Goal: Task Accomplishment & Management: Manage account settings

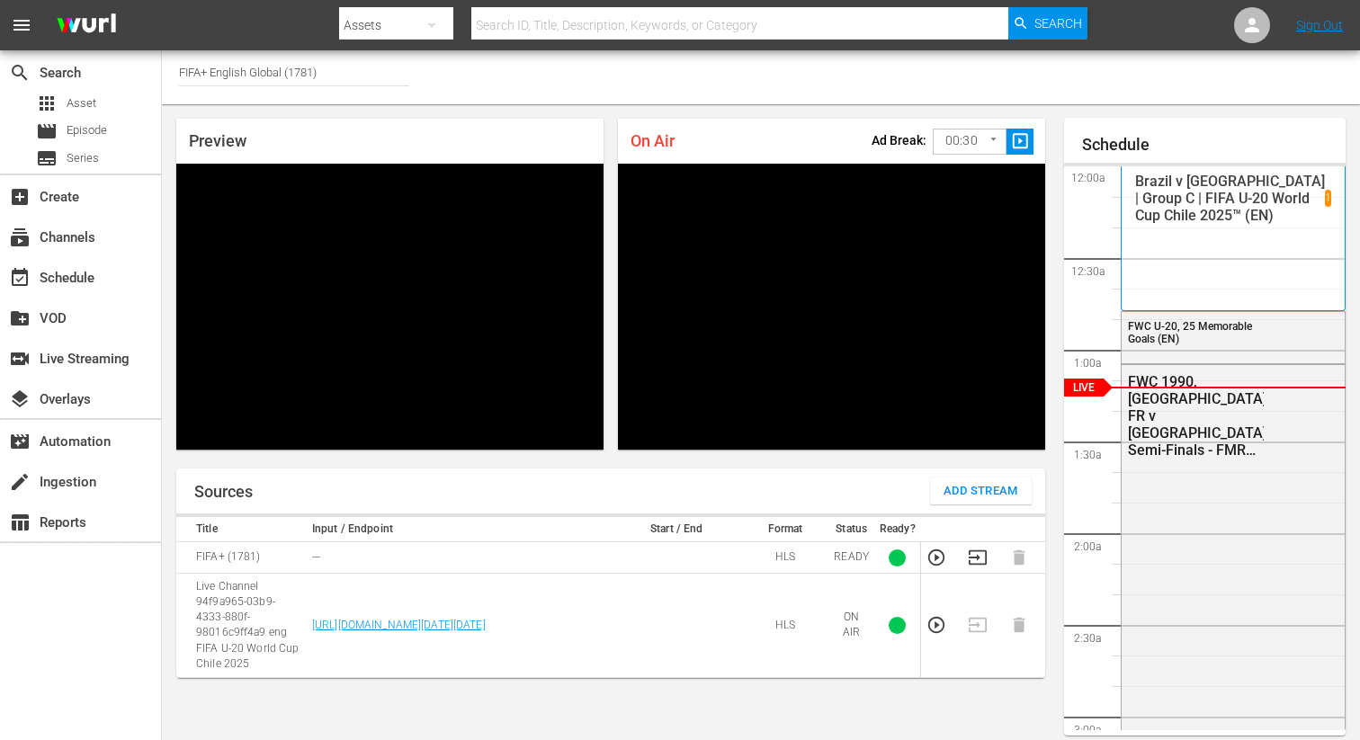
scroll to position [17, 0]
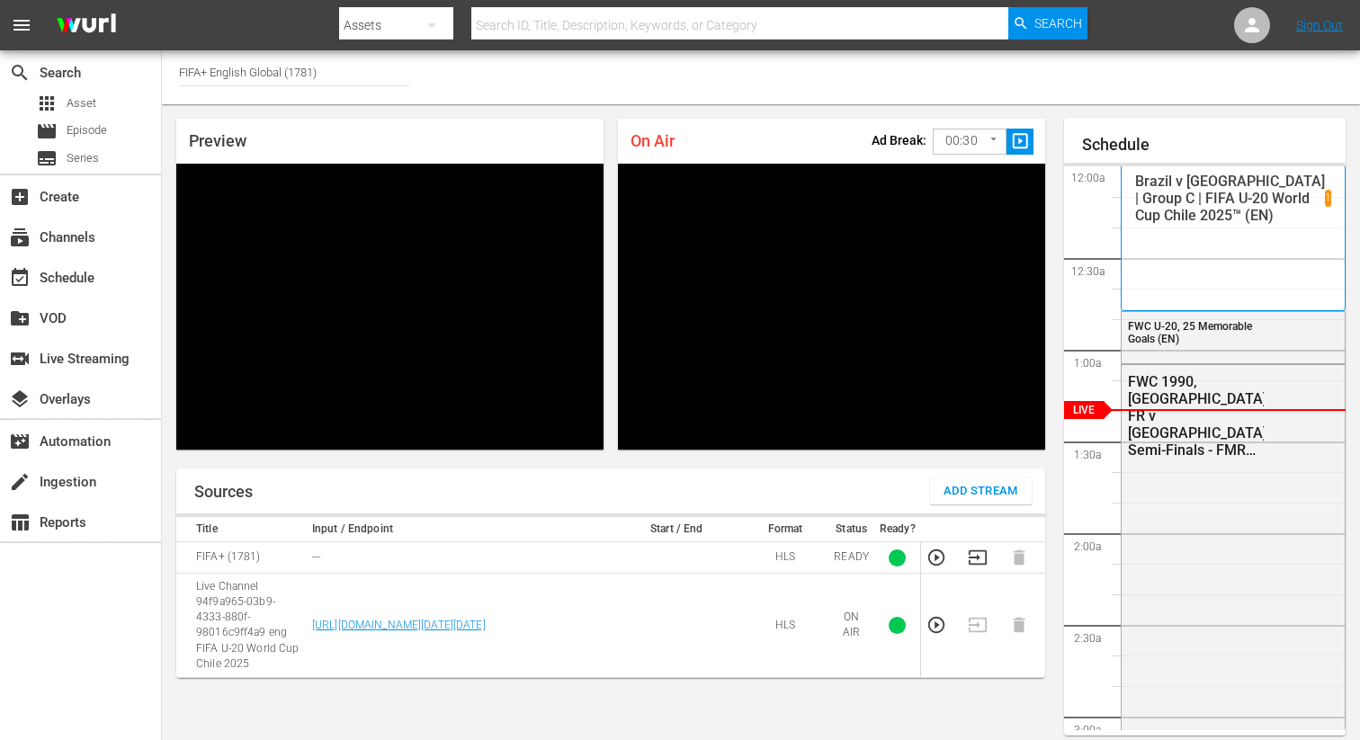
scroll to position [40, 0]
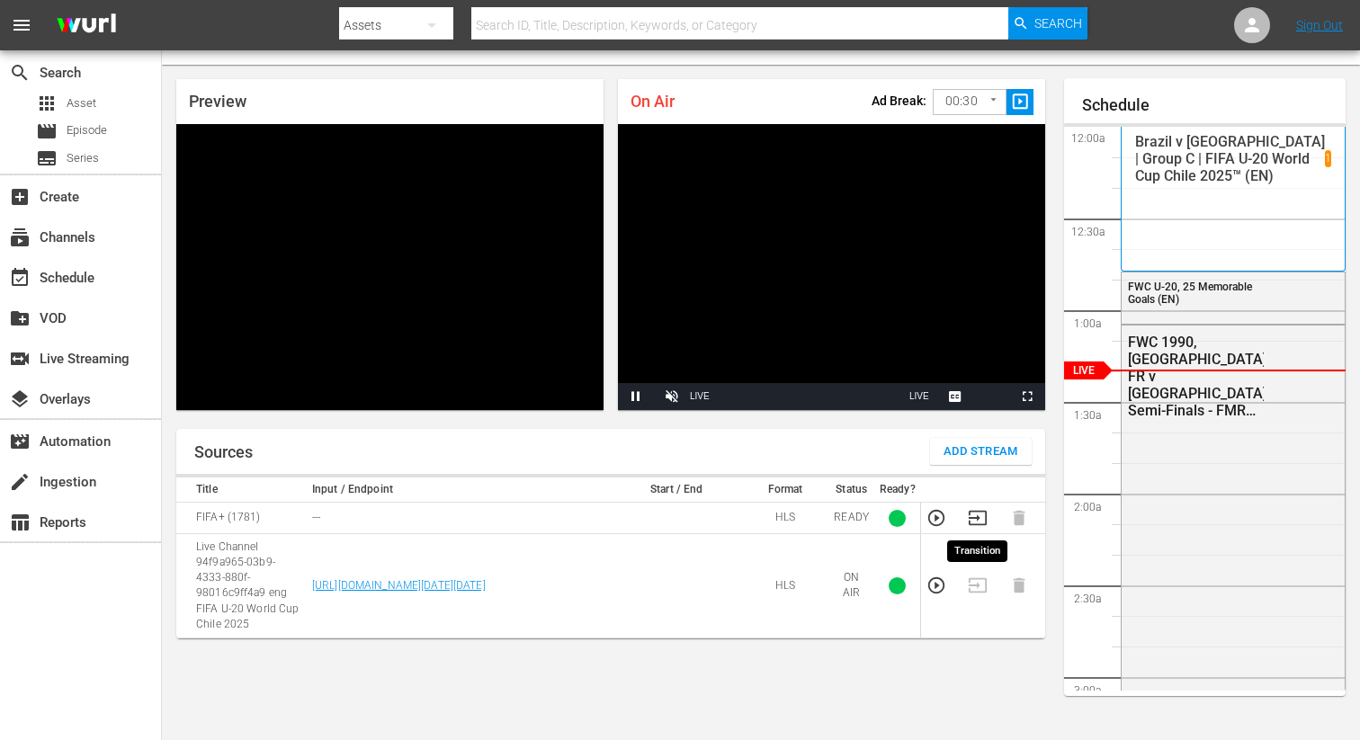
click at [978, 518] on icon "button" at bounding box center [978, 518] width 18 height 14
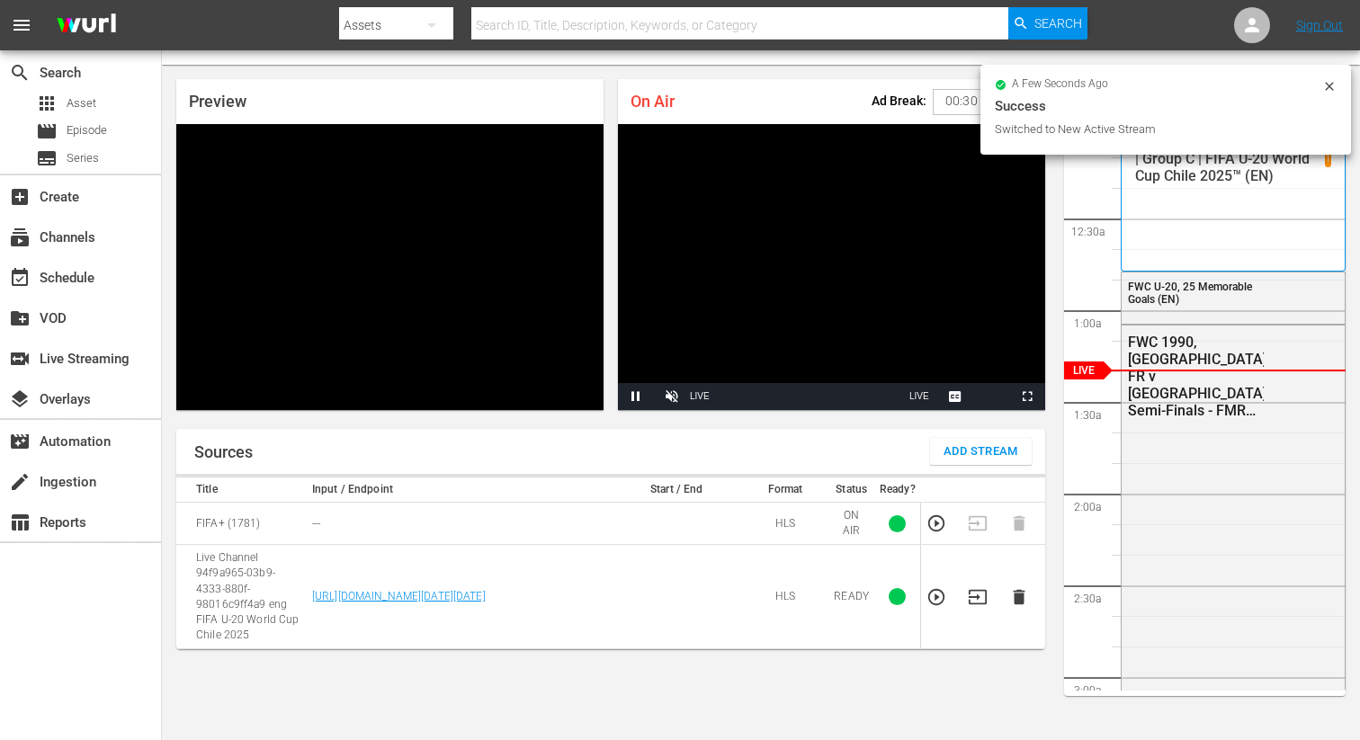
click at [1014, 597] on icon "button" at bounding box center [1019, 597] width 20 height 20
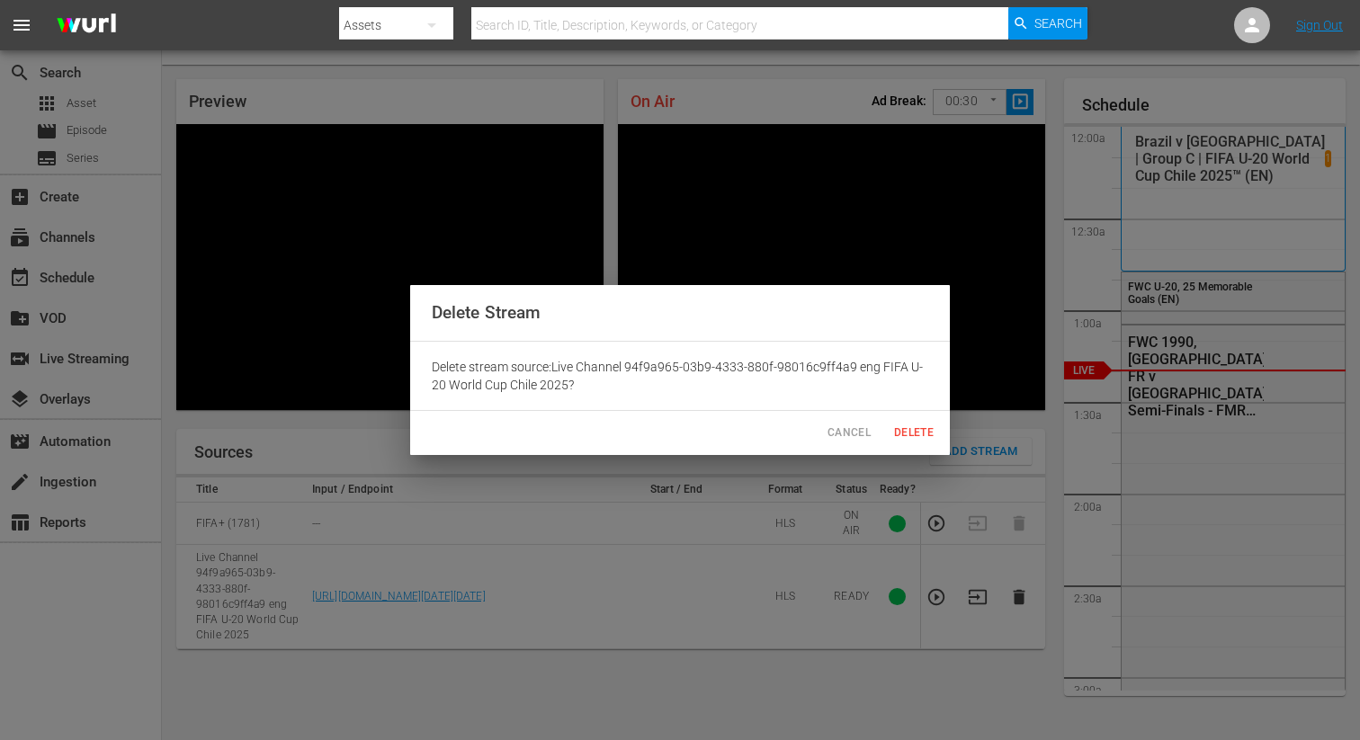
click at [906, 435] on span "Delete" at bounding box center [913, 433] width 43 height 19
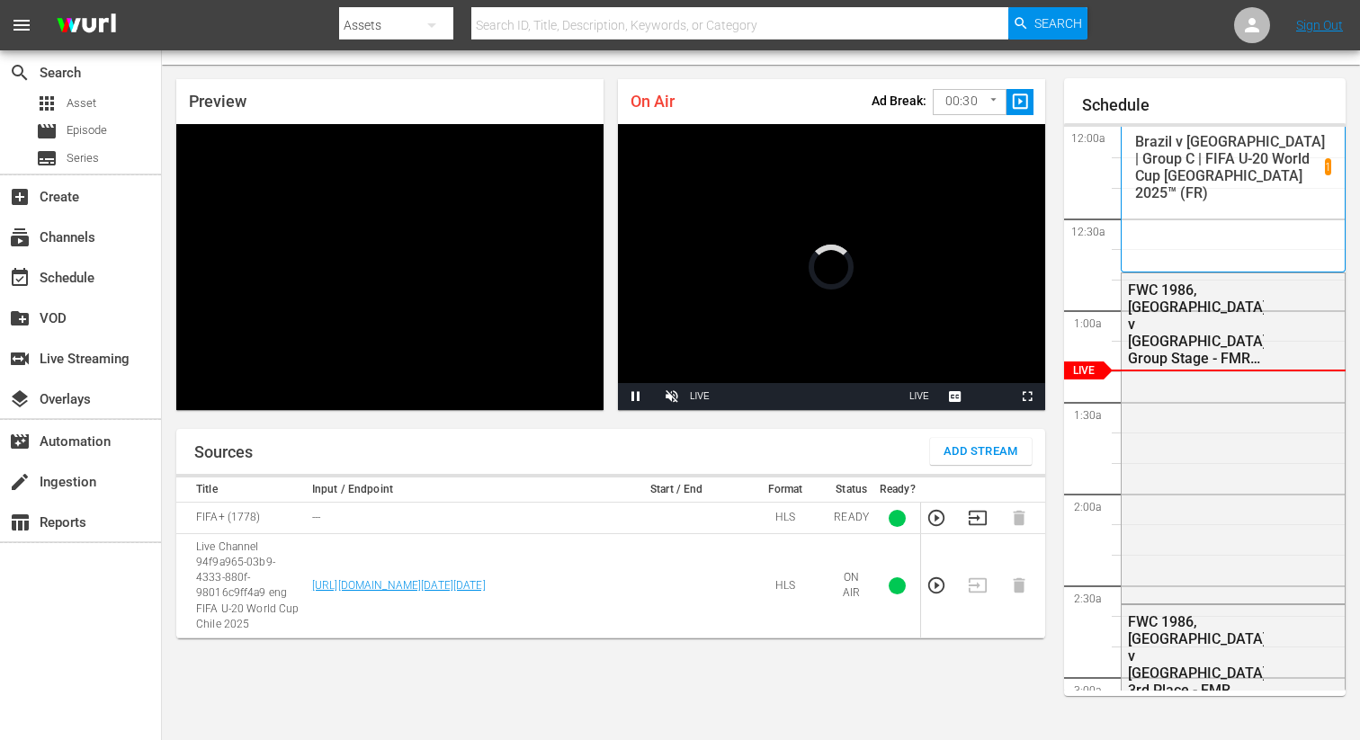
scroll to position [40, 0]
click at [971, 519] on icon "button" at bounding box center [978, 518] width 20 height 20
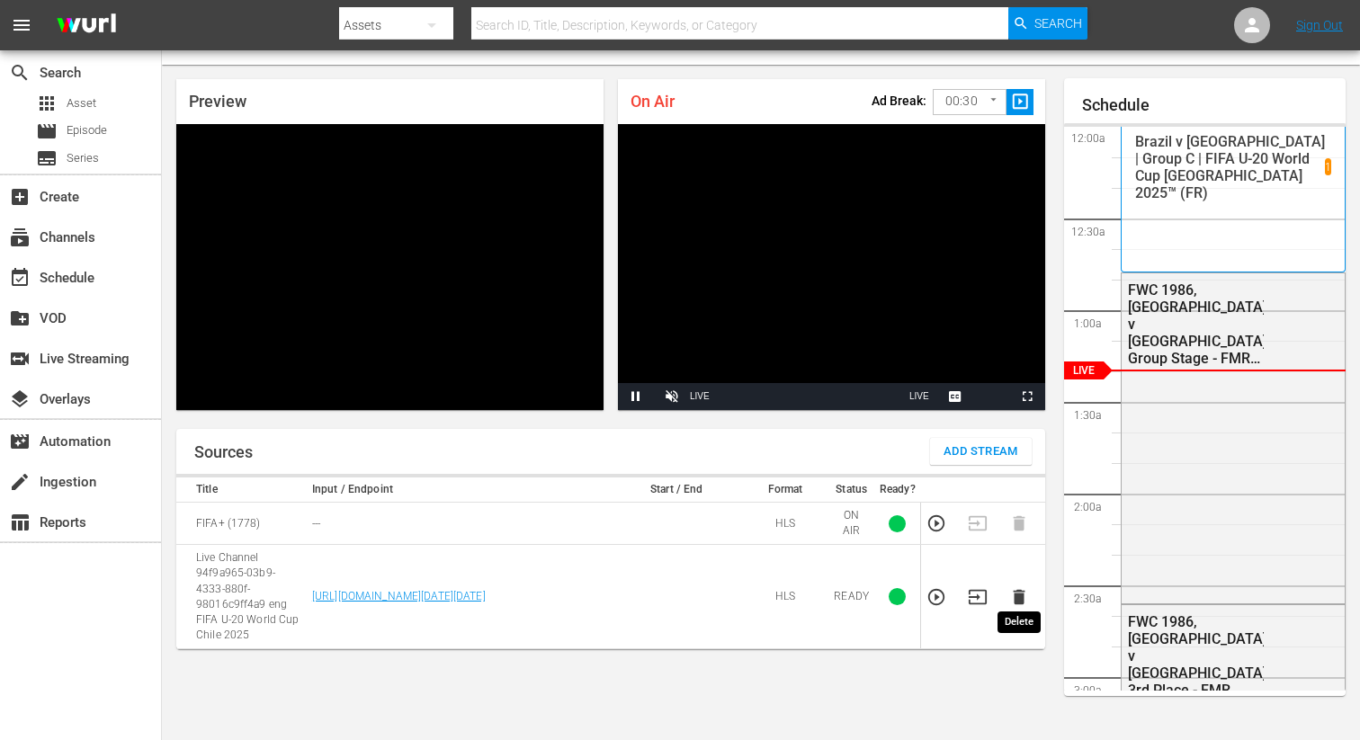
click at [1020, 590] on icon "button" at bounding box center [1019, 597] width 12 height 15
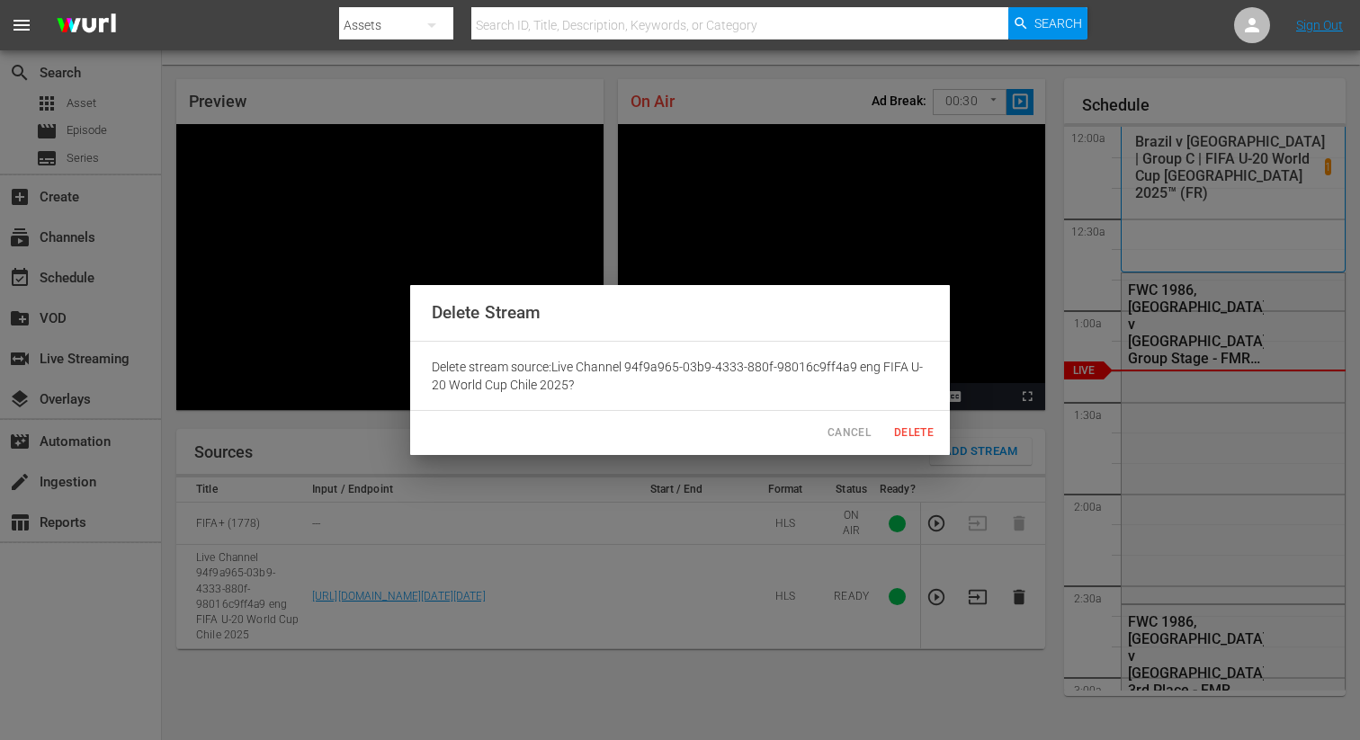
click at [904, 443] on button "Delete" at bounding box center [914, 433] width 58 height 30
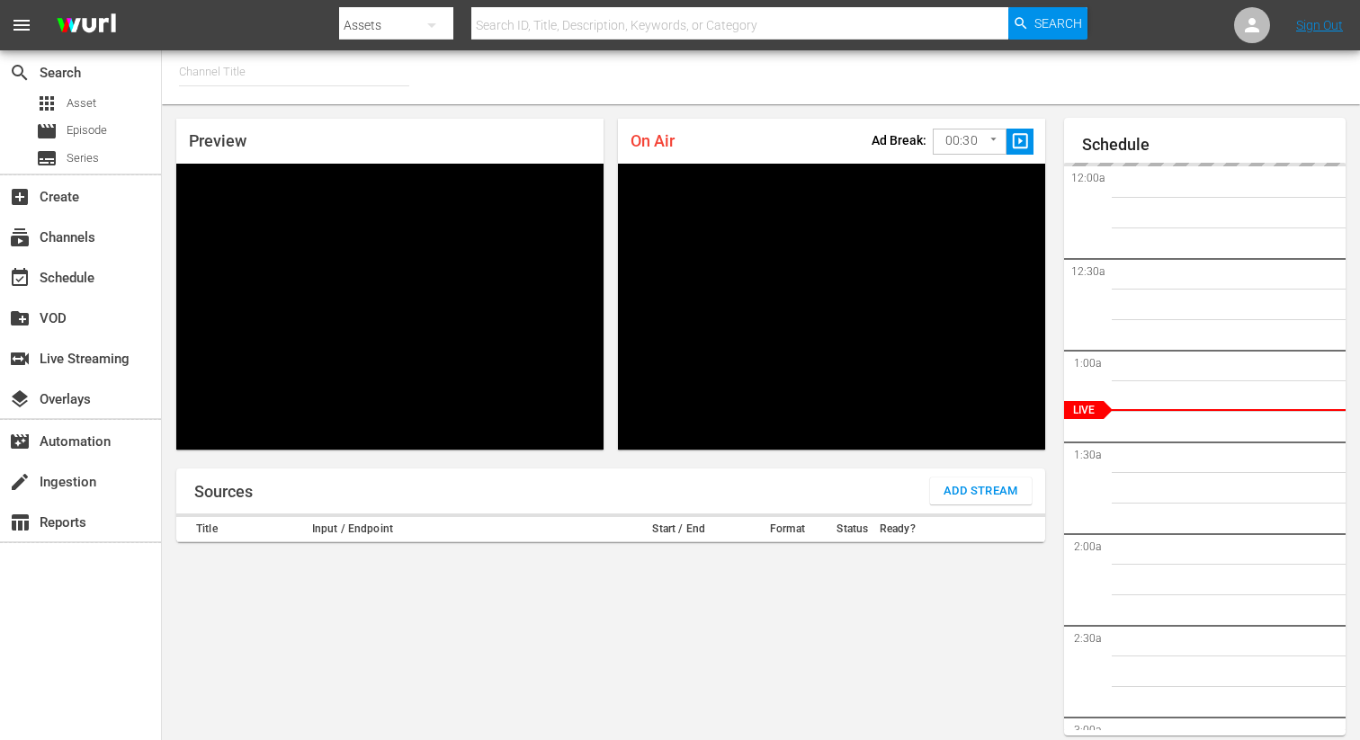
type input "FIFA+ [DEMOGRAPHIC_DATA] Local (1777)"
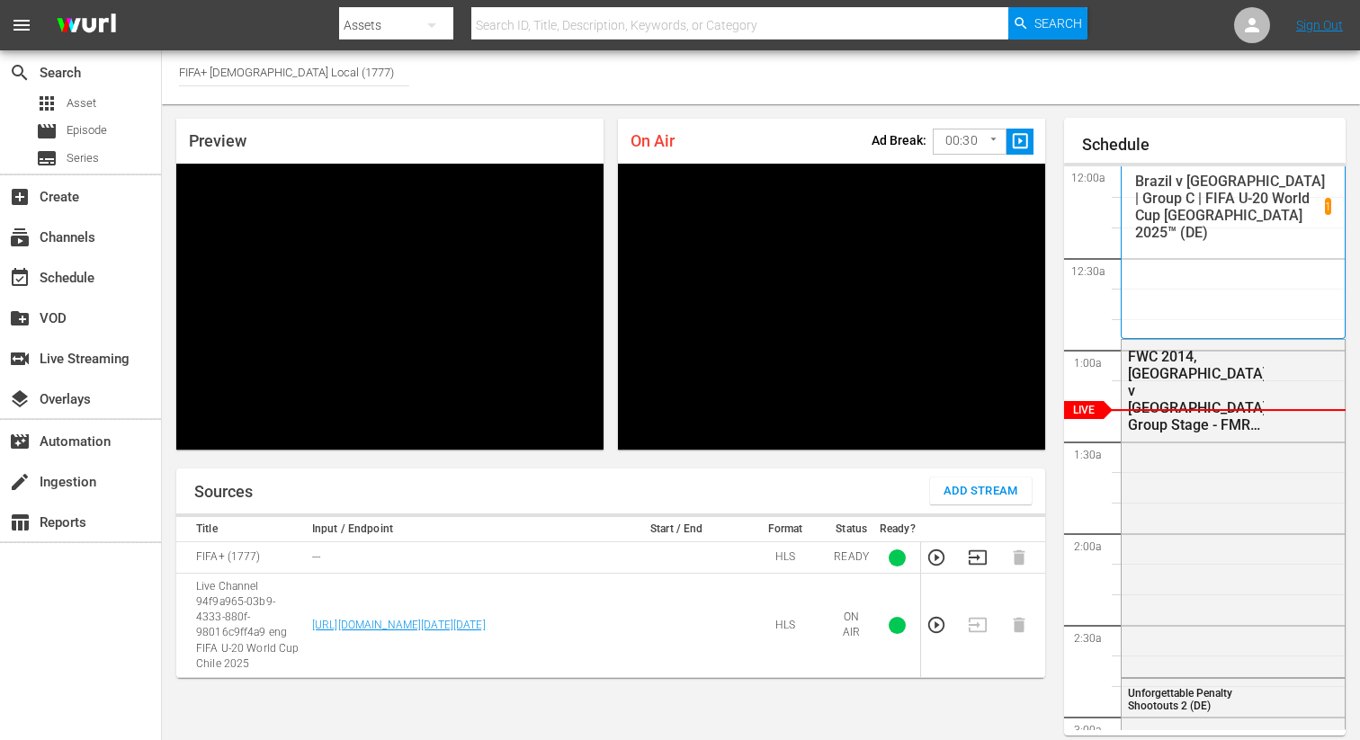
scroll to position [40, 0]
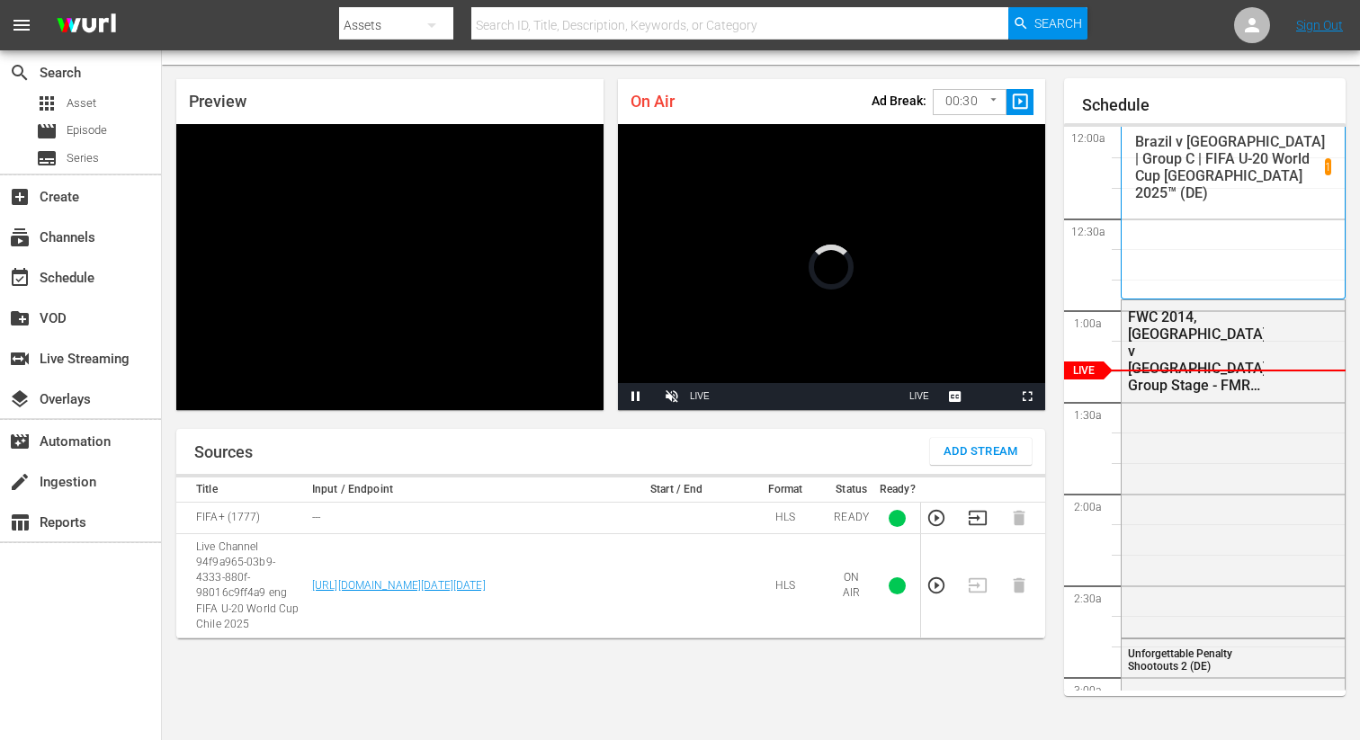
click at [977, 511] on icon "button" at bounding box center [978, 518] width 18 height 14
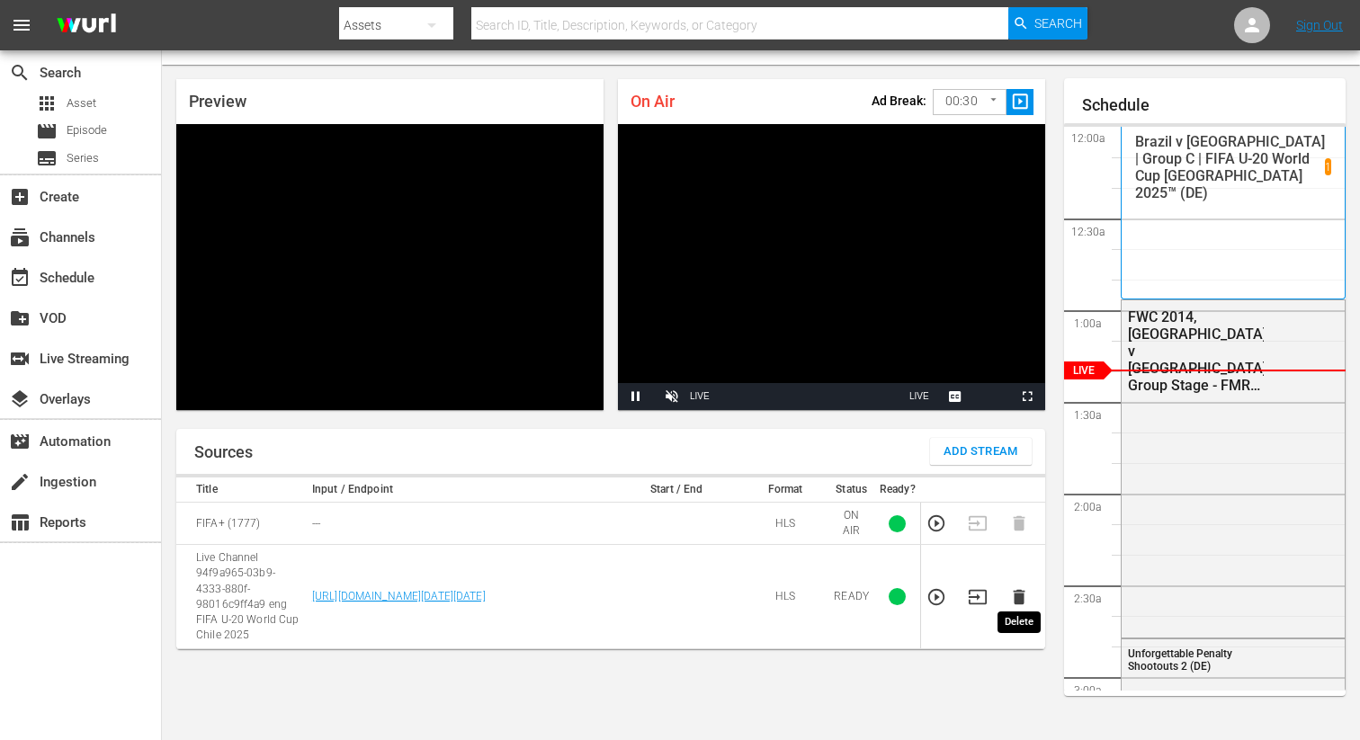
click at [1017, 590] on icon "button" at bounding box center [1019, 597] width 12 height 15
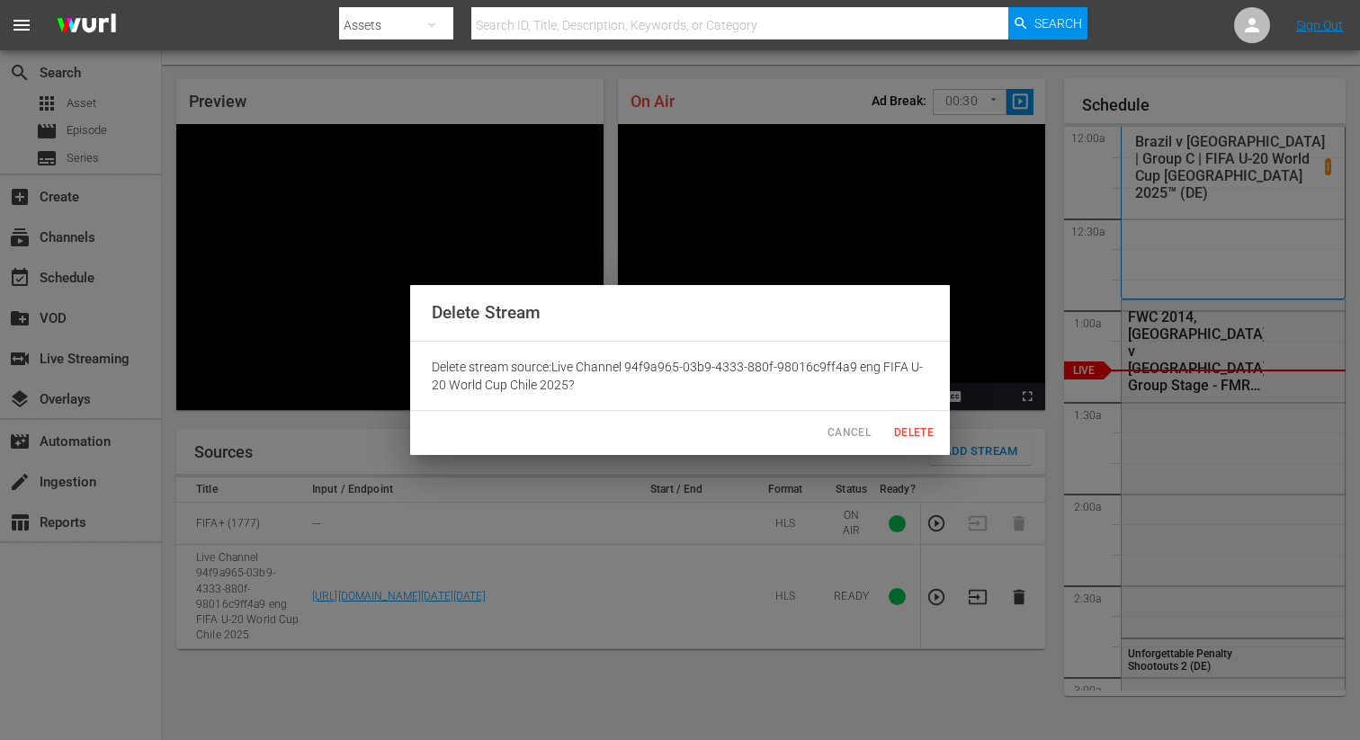
click at [910, 430] on span "Delete" at bounding box center [913, 433] width 43 height 19
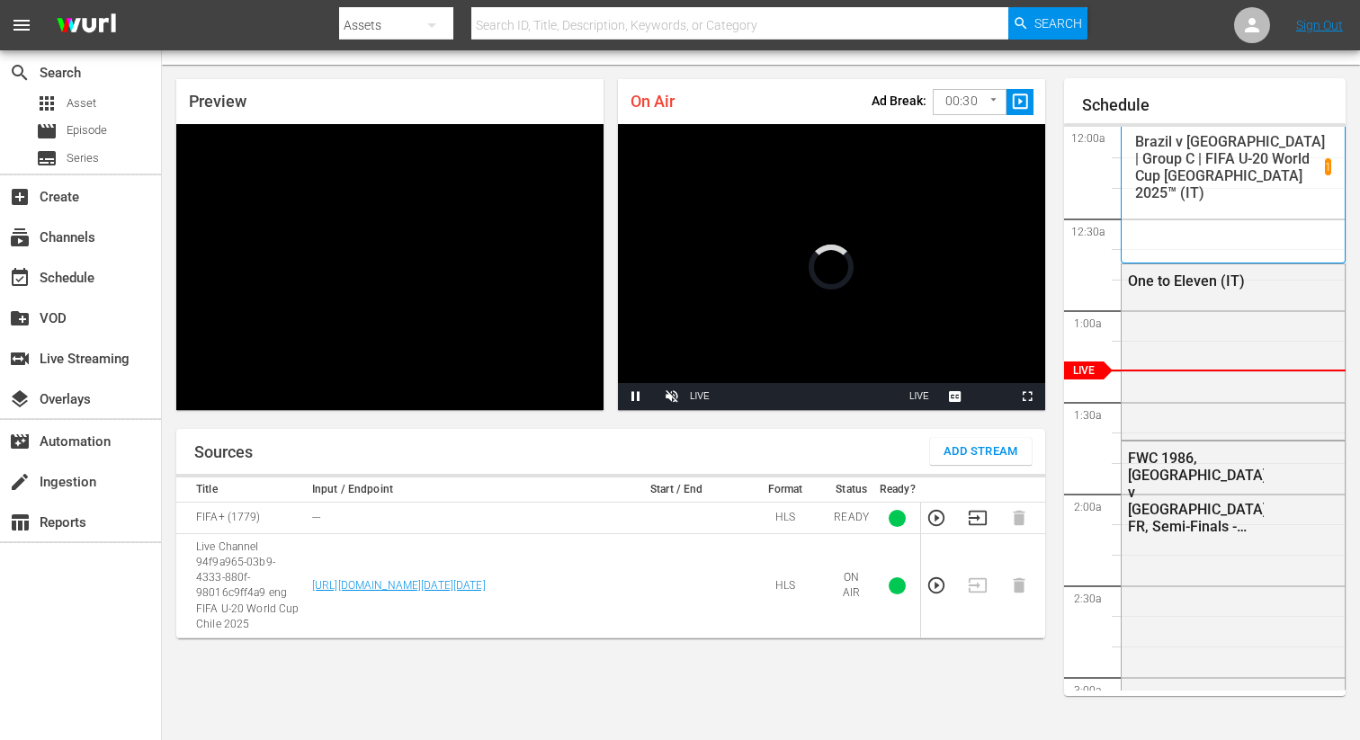
scroll to position [40, 0]
click at [971, 529] on td at bounding box center [983, 518] width 41 height 31
click at [973, 521] on icon "button" at bounding box center [978, 518] width 20 height 20
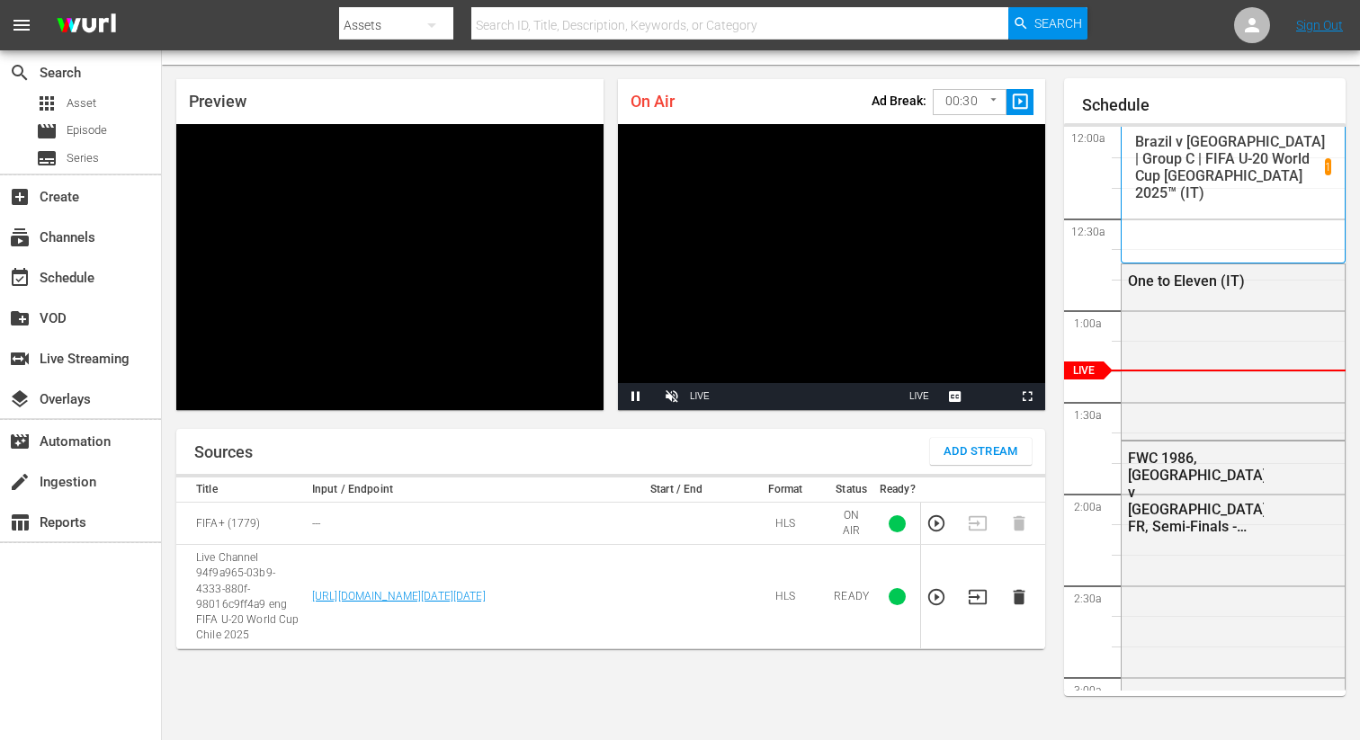
click at [1017, 591] on icon "button" at bounding box center [1019, 597] width 12 height 15
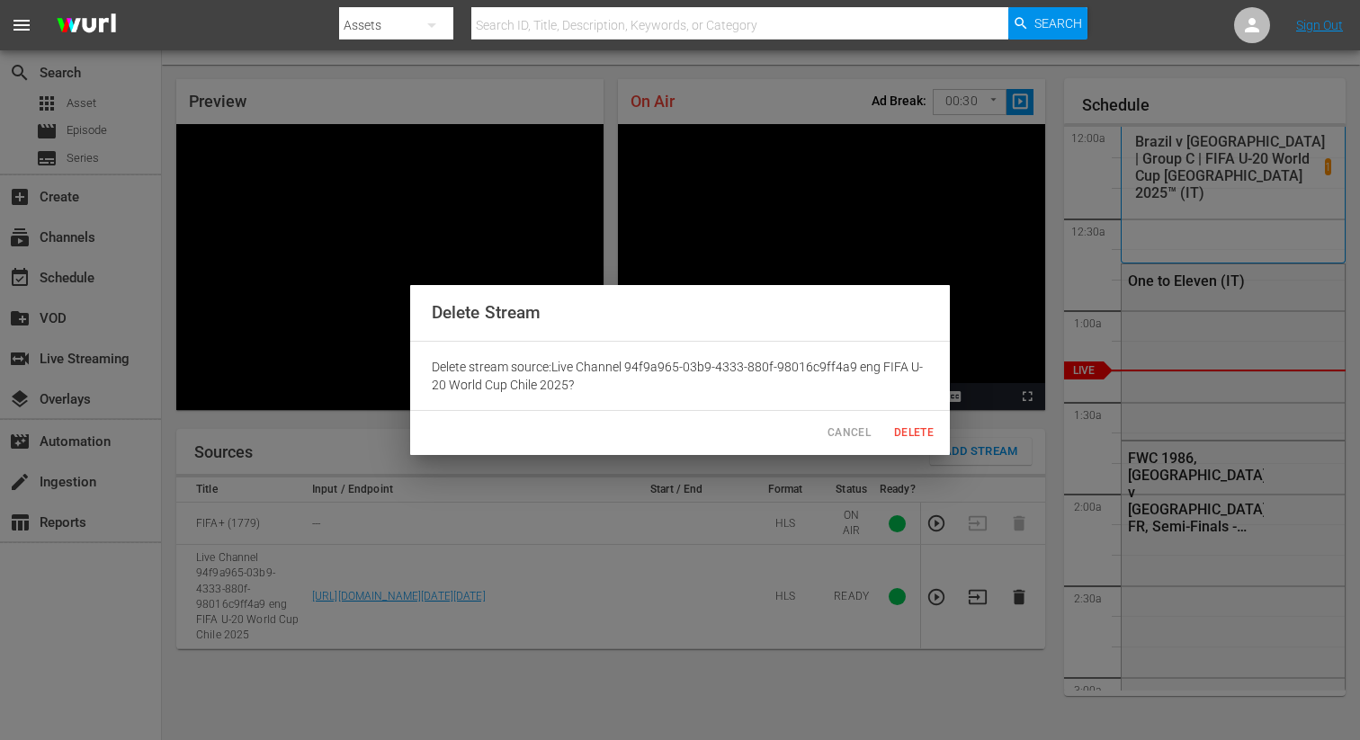
click at [920, 431] on span "Delete" at bounding box center [913, 433] width 43 height 19
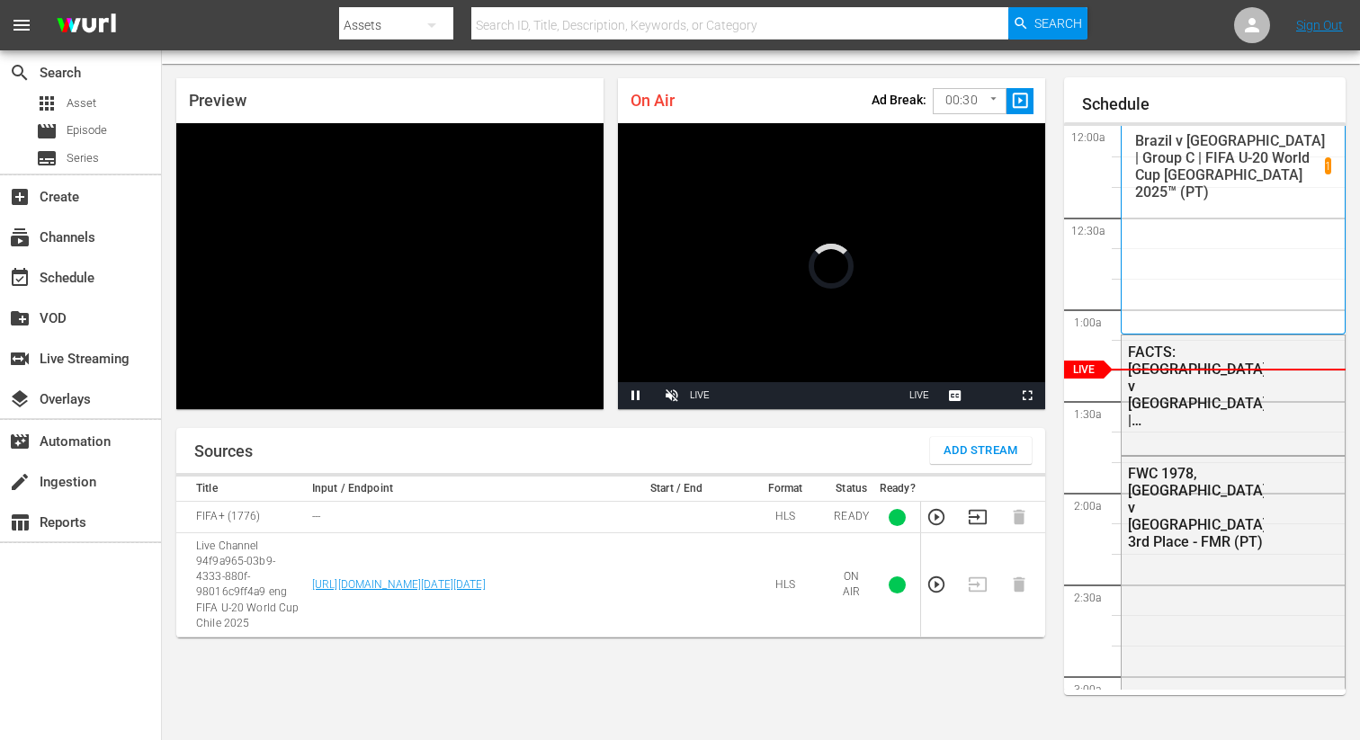
scroll to position [40, 0]
click at [972, 512] on icon "button" at bounding box center [978, 517] width 20 height 20
click at [1017, 589] on icon "button" at bounding box center [1019, 596] width 12 height 15
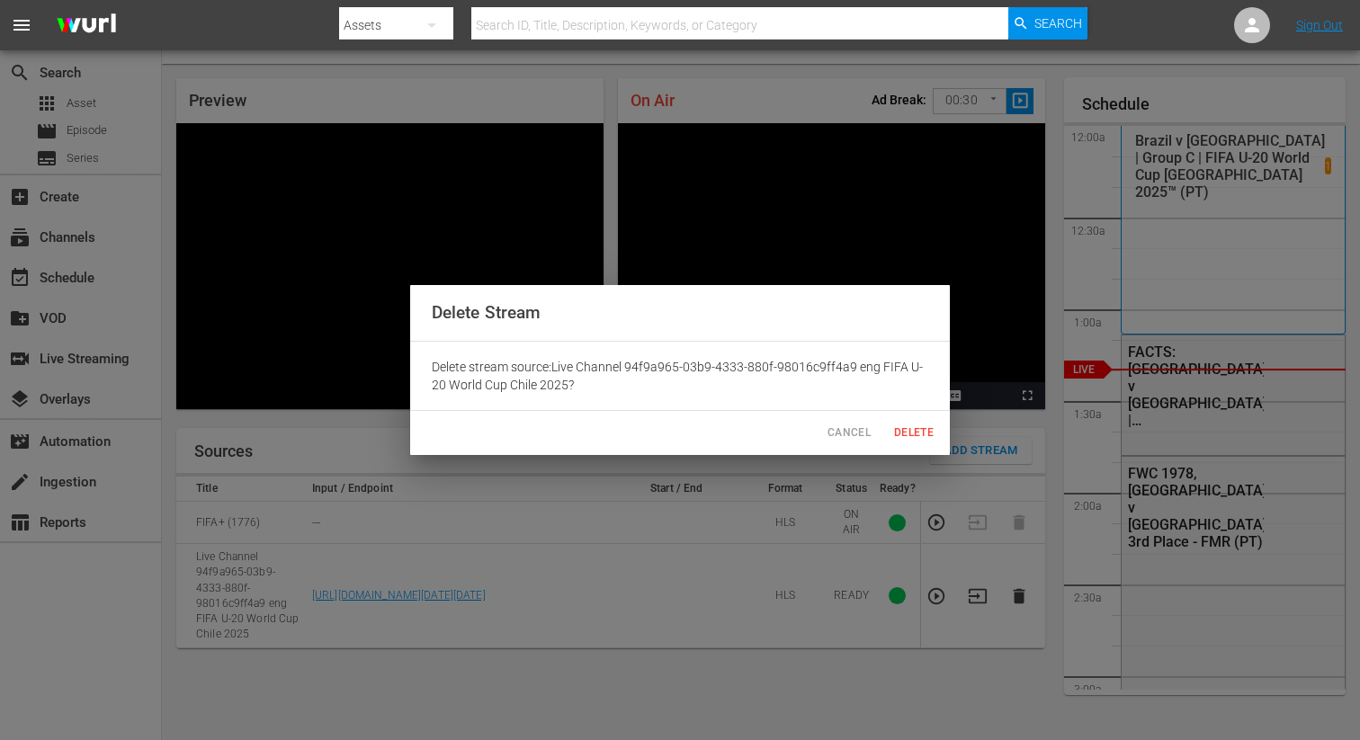
click at [916, 435] on span "Delete" at bounding box center [913, 433] width 43 height 19
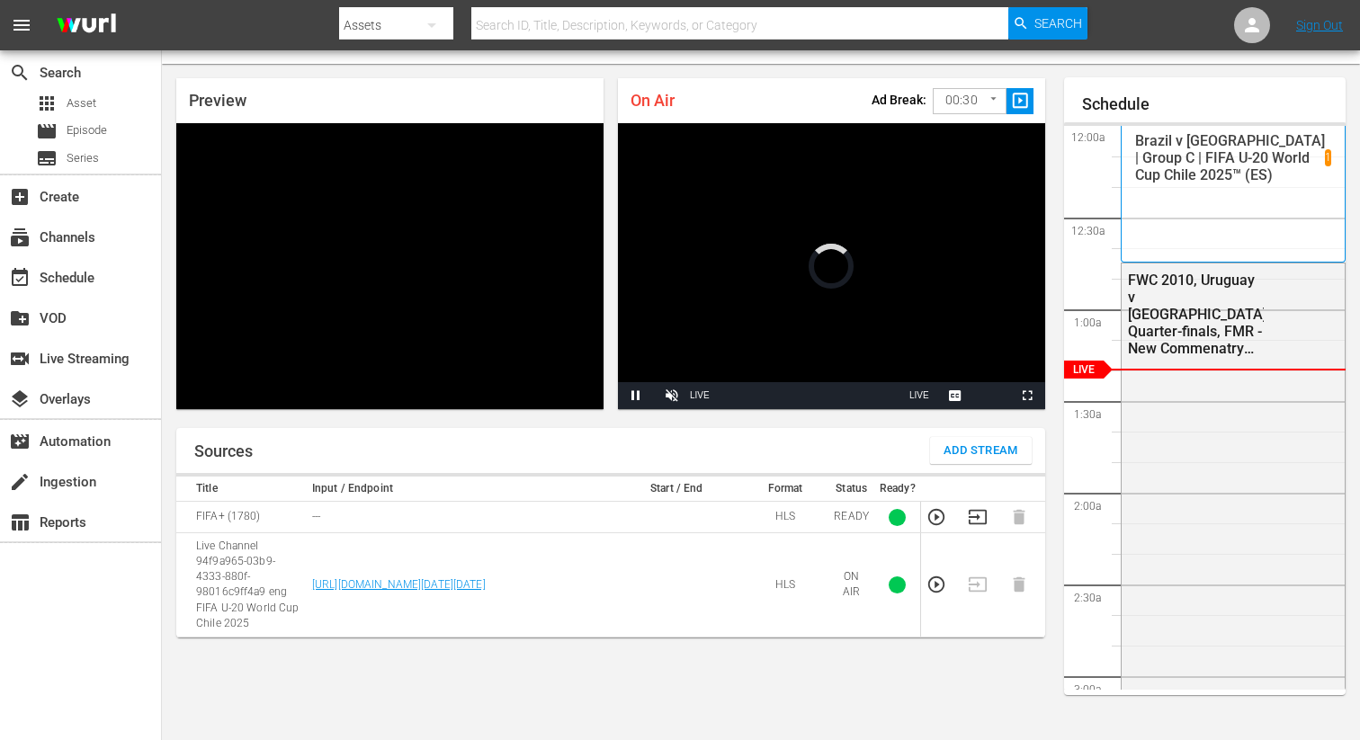
scroll to position [40, 0]
click at [974, 522] on icon "button" at bounding box center [978, 517] width 20 height 20
click at [1017, 572] on td at bounding box center [1024, 596] width 41 height 104
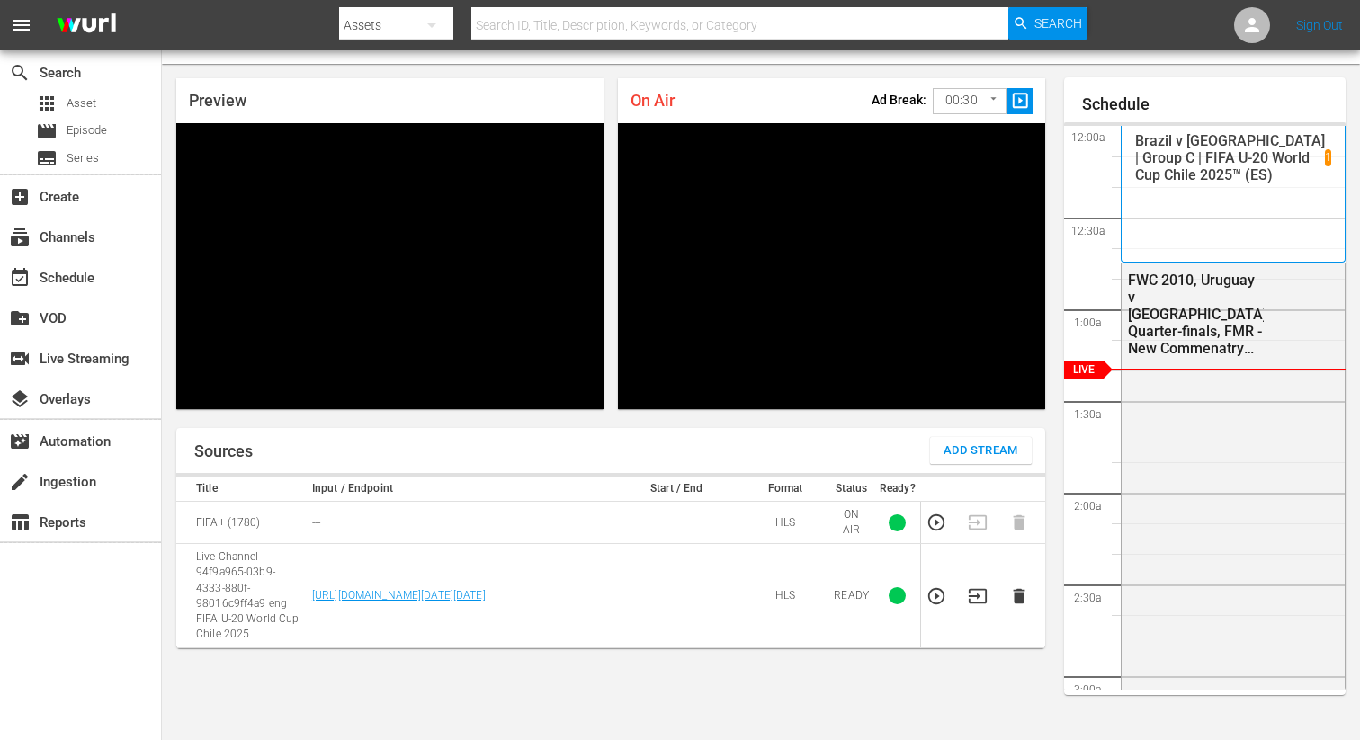
click at [1017, 589] on icon "button" at bounding box center [1019, 596] width 12 height 15
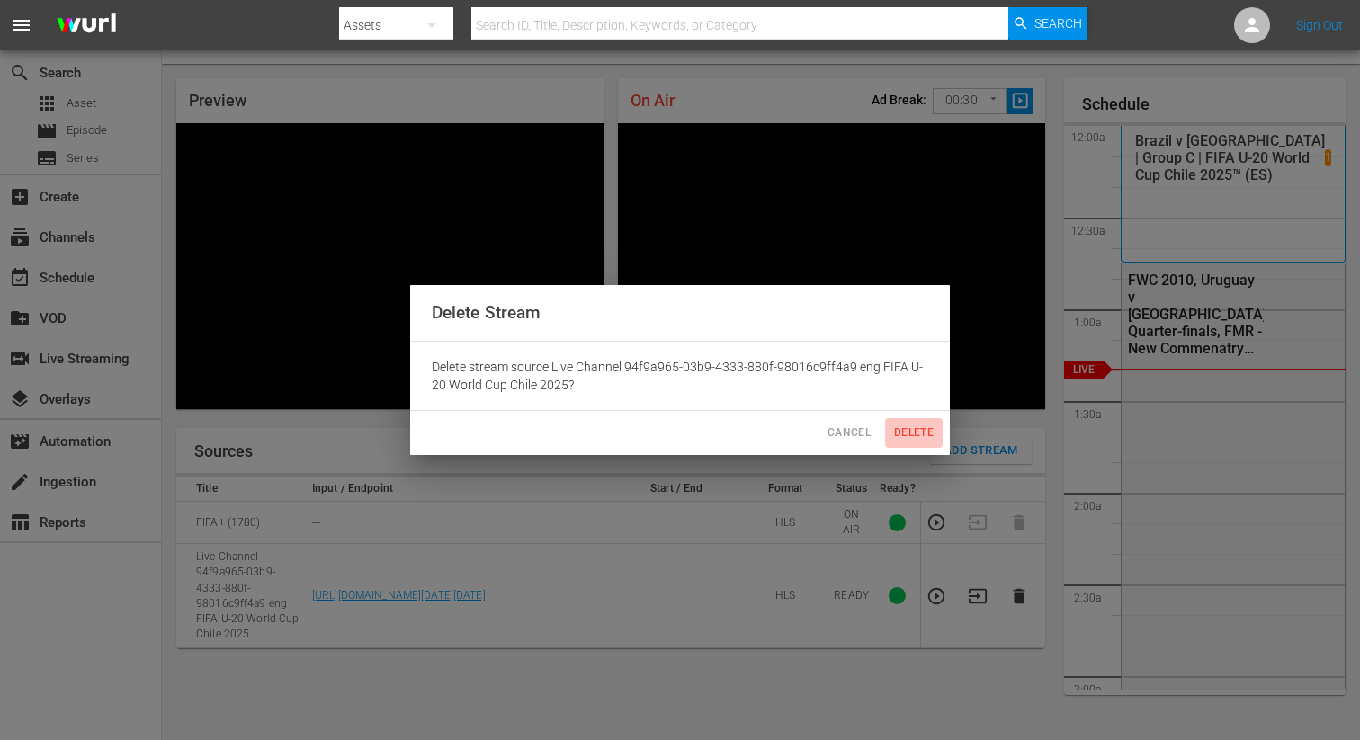
click at [922, 444] on button "Delete" at bounding box center [914, 433] width 58 height 30
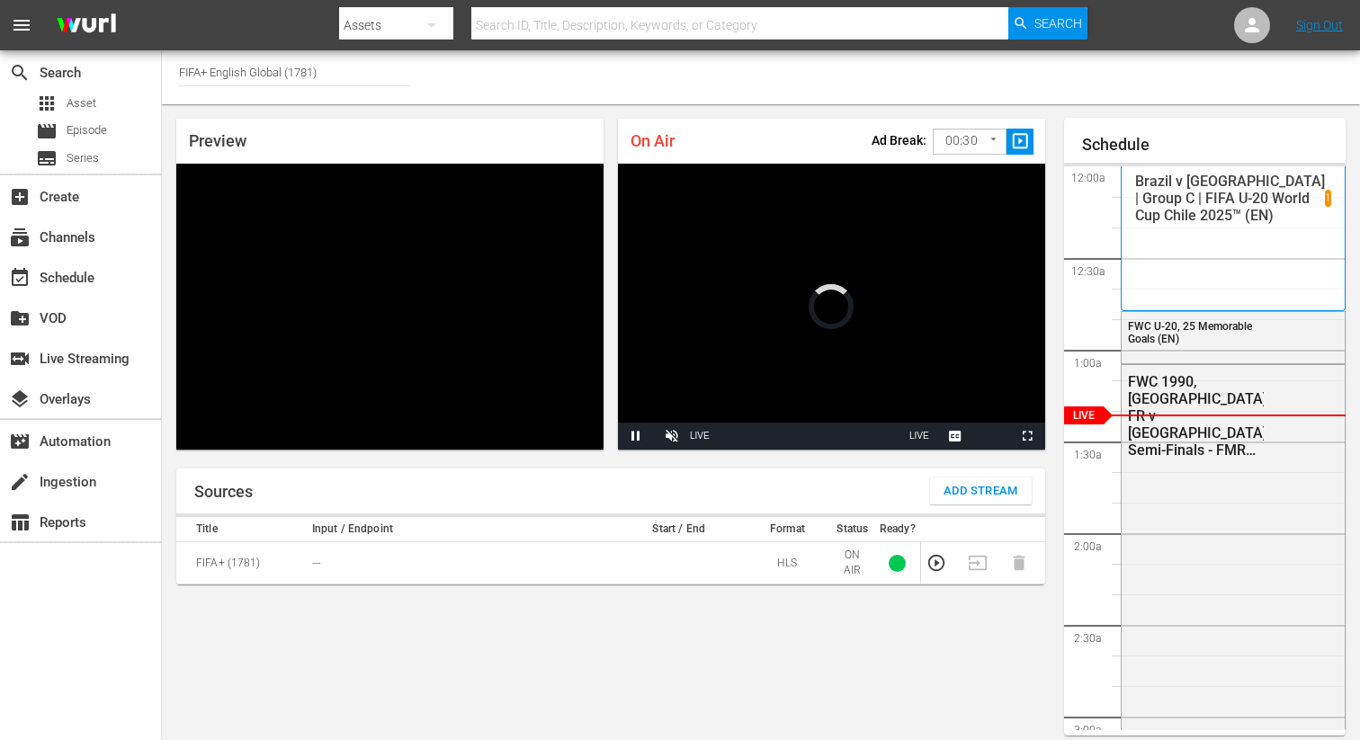
scroll to position [45, 0]
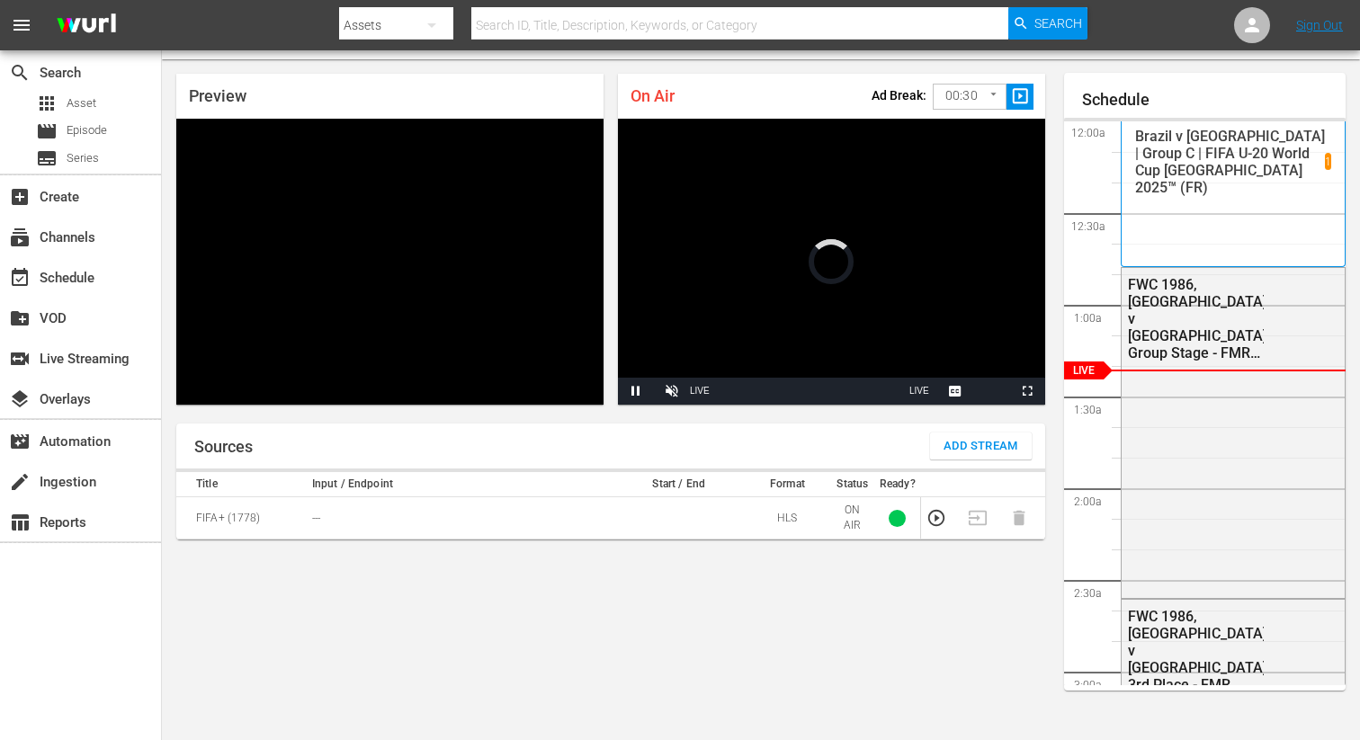
scroll to position [45, 0]
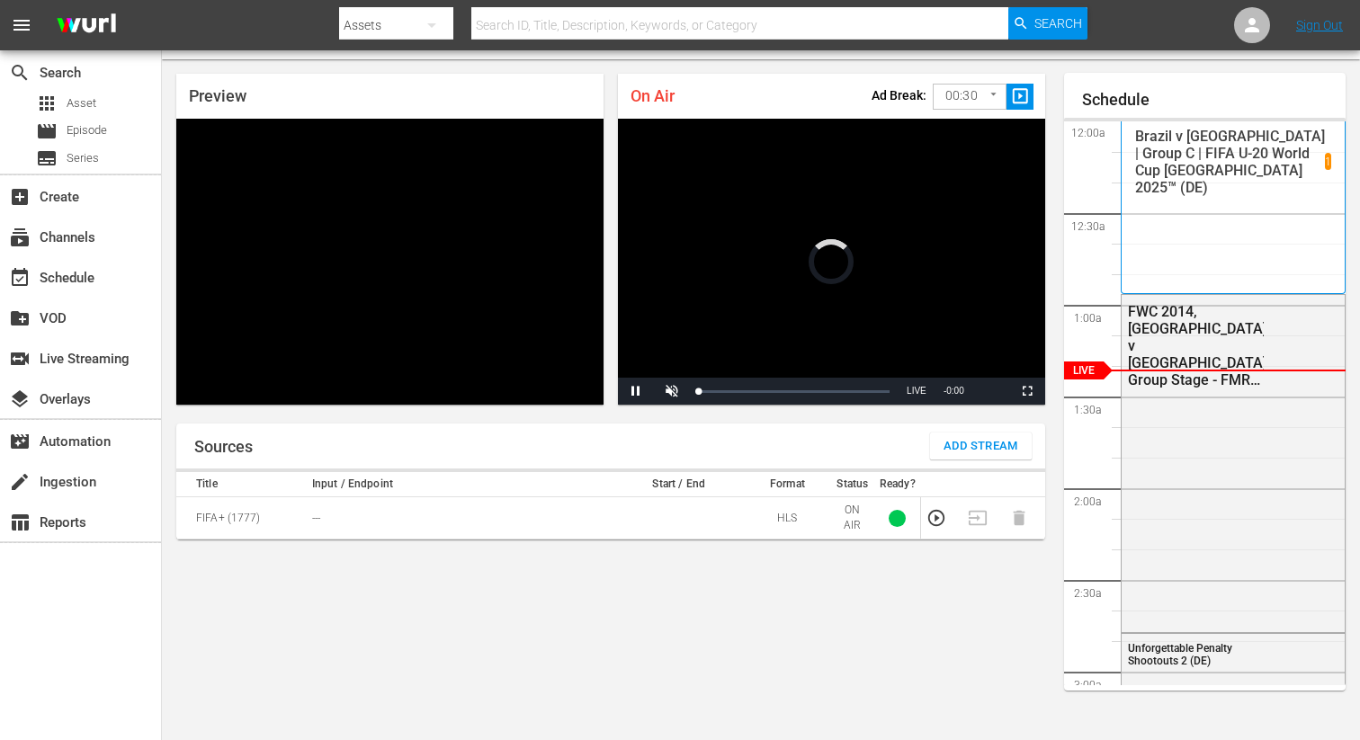
scroll to position [45, 0]
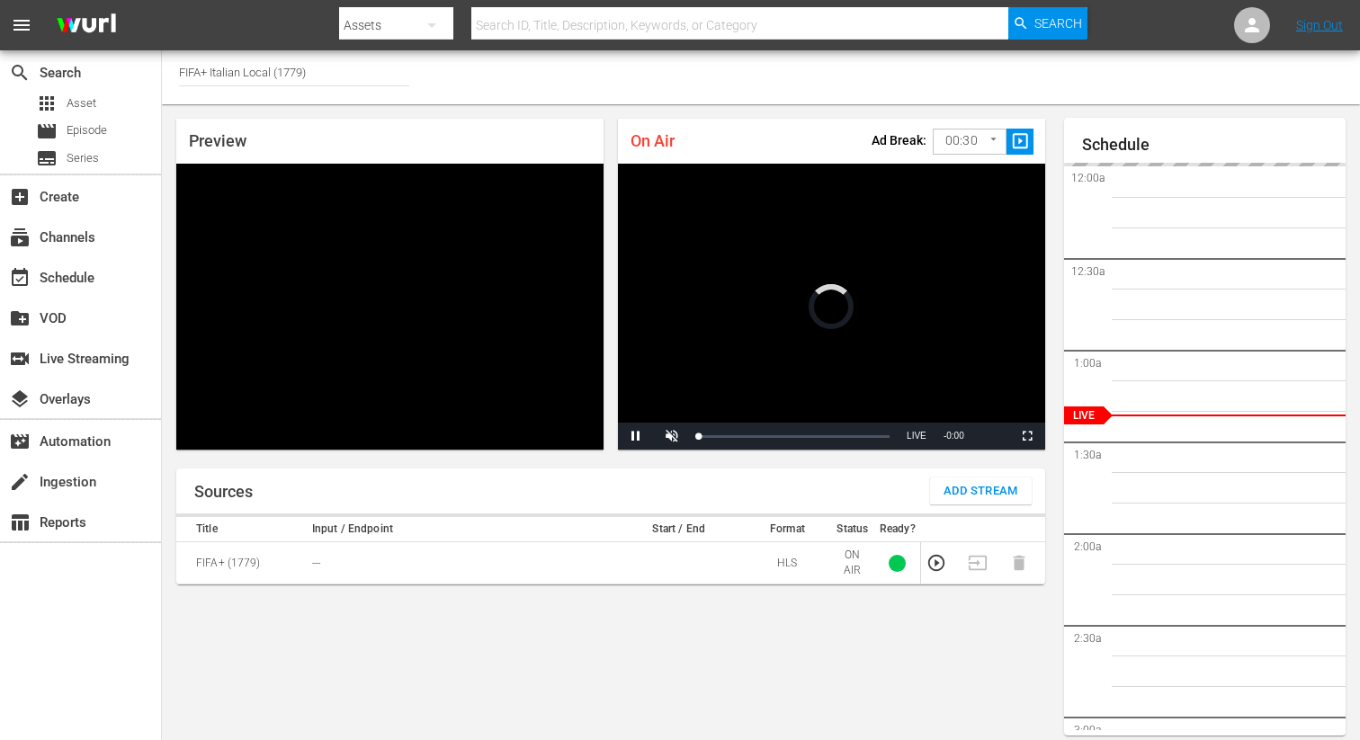
scroll to position [45, 0]
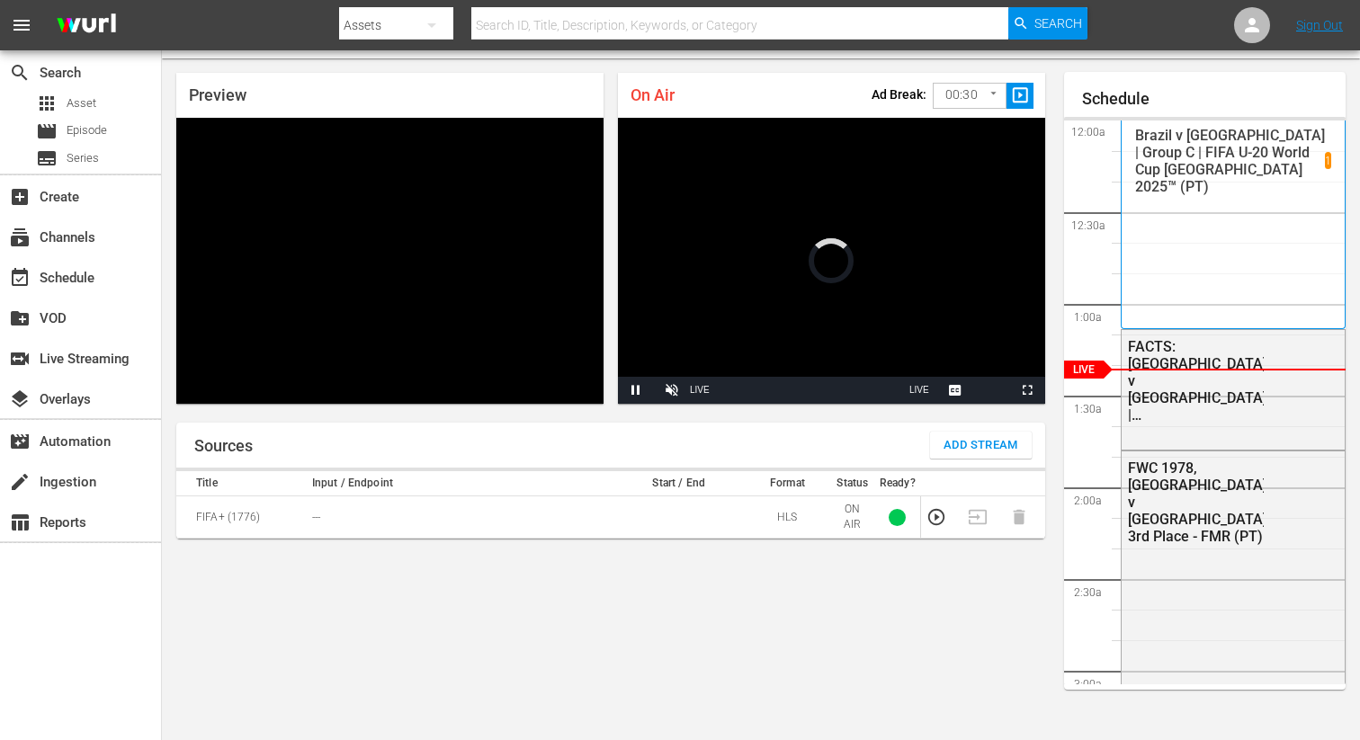
scroll to position [46, 0]
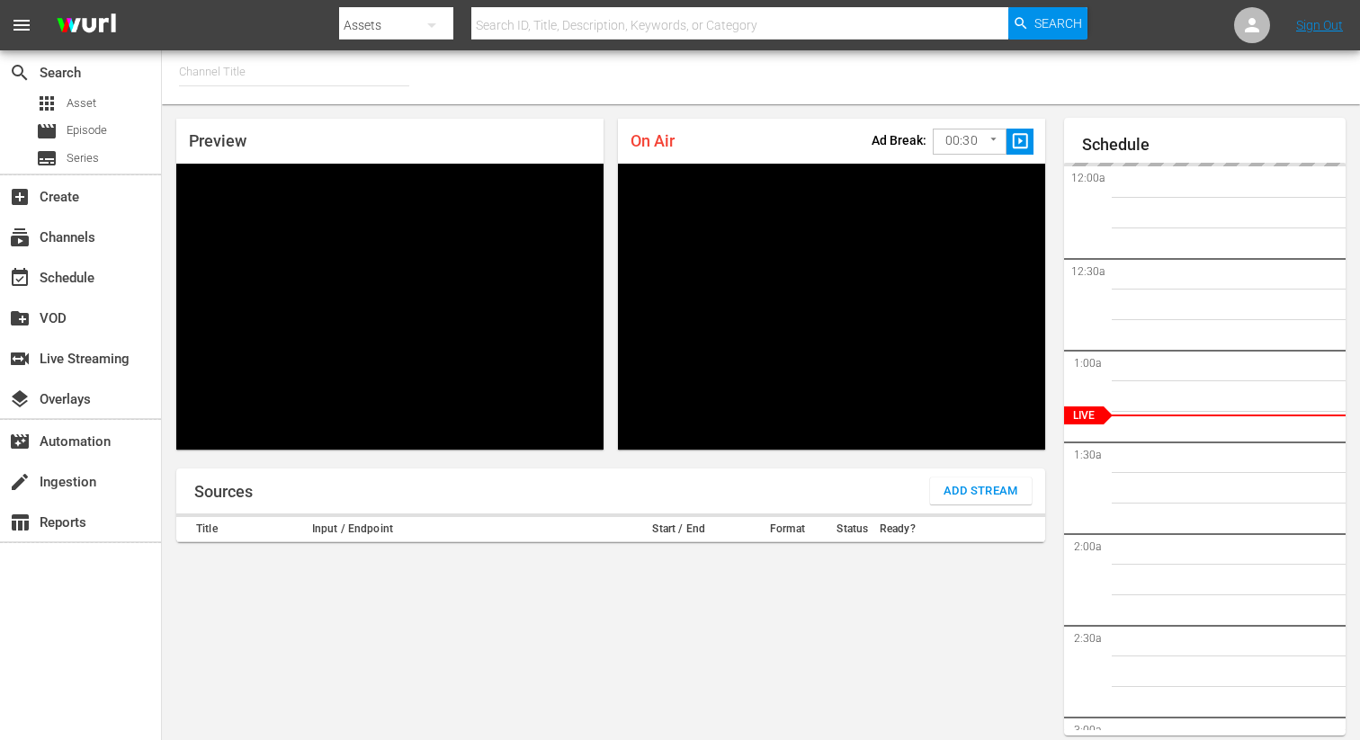
type input "FIFA+ Spanish Global (1780)"
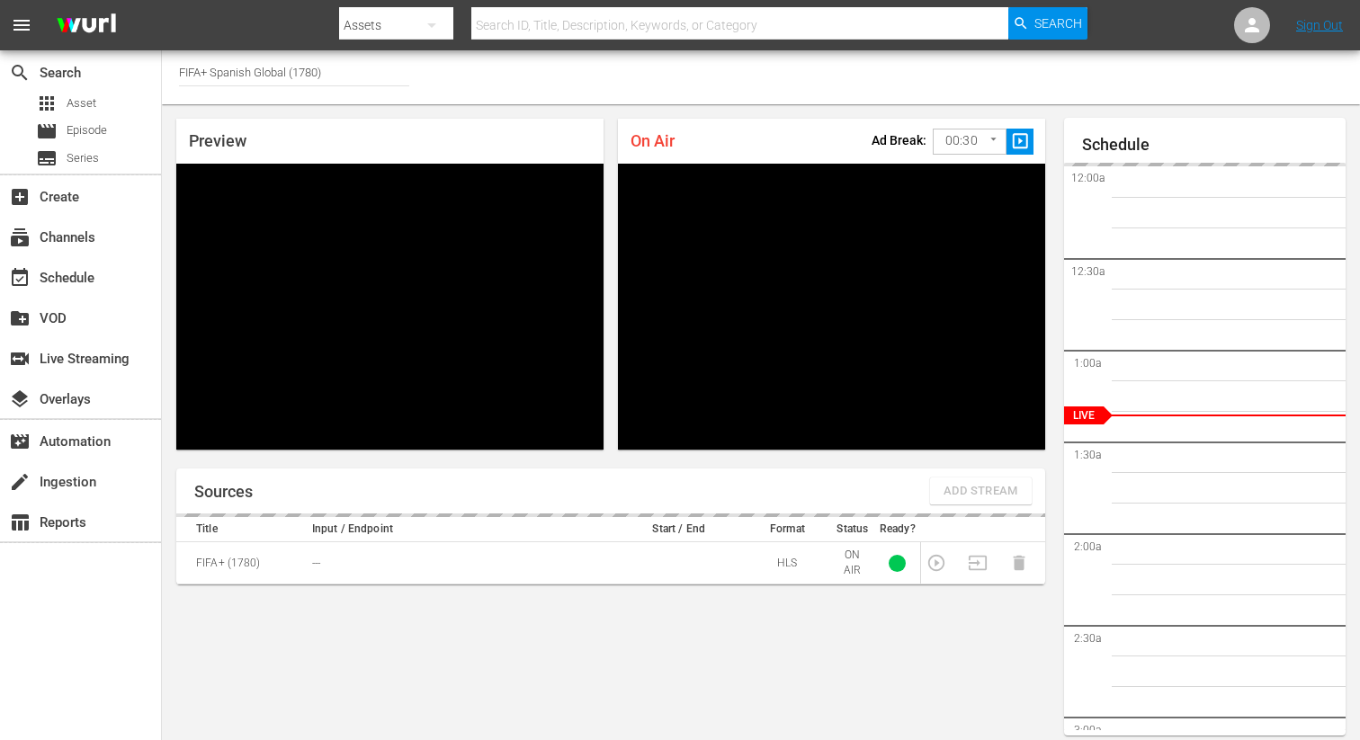
scroll to position [46, 0]
